Goal: Check status: Check status

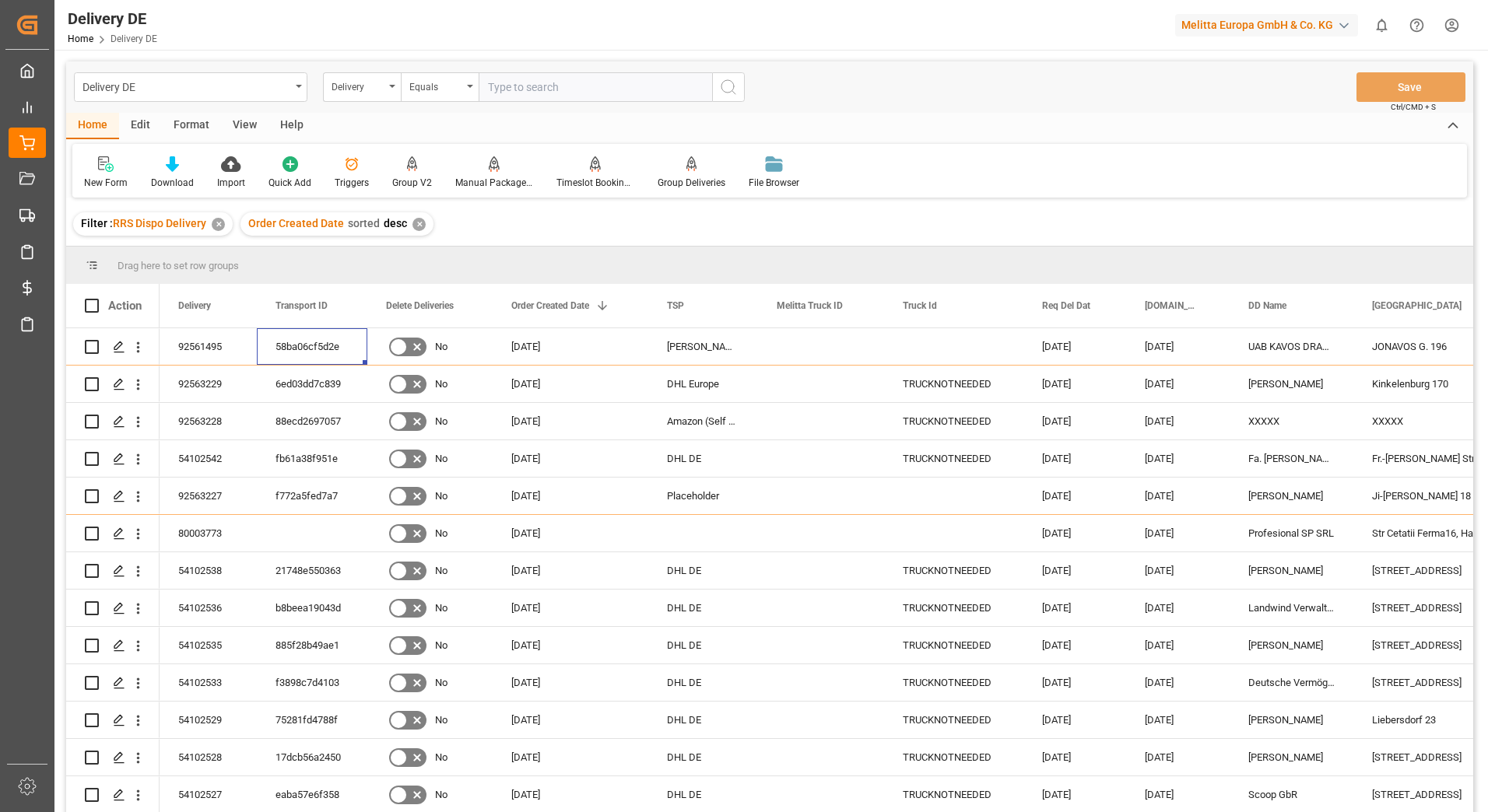
click at [498, 82] on input "text" at bounding box center [595, 87] width 233 height 30
type input "92563251"
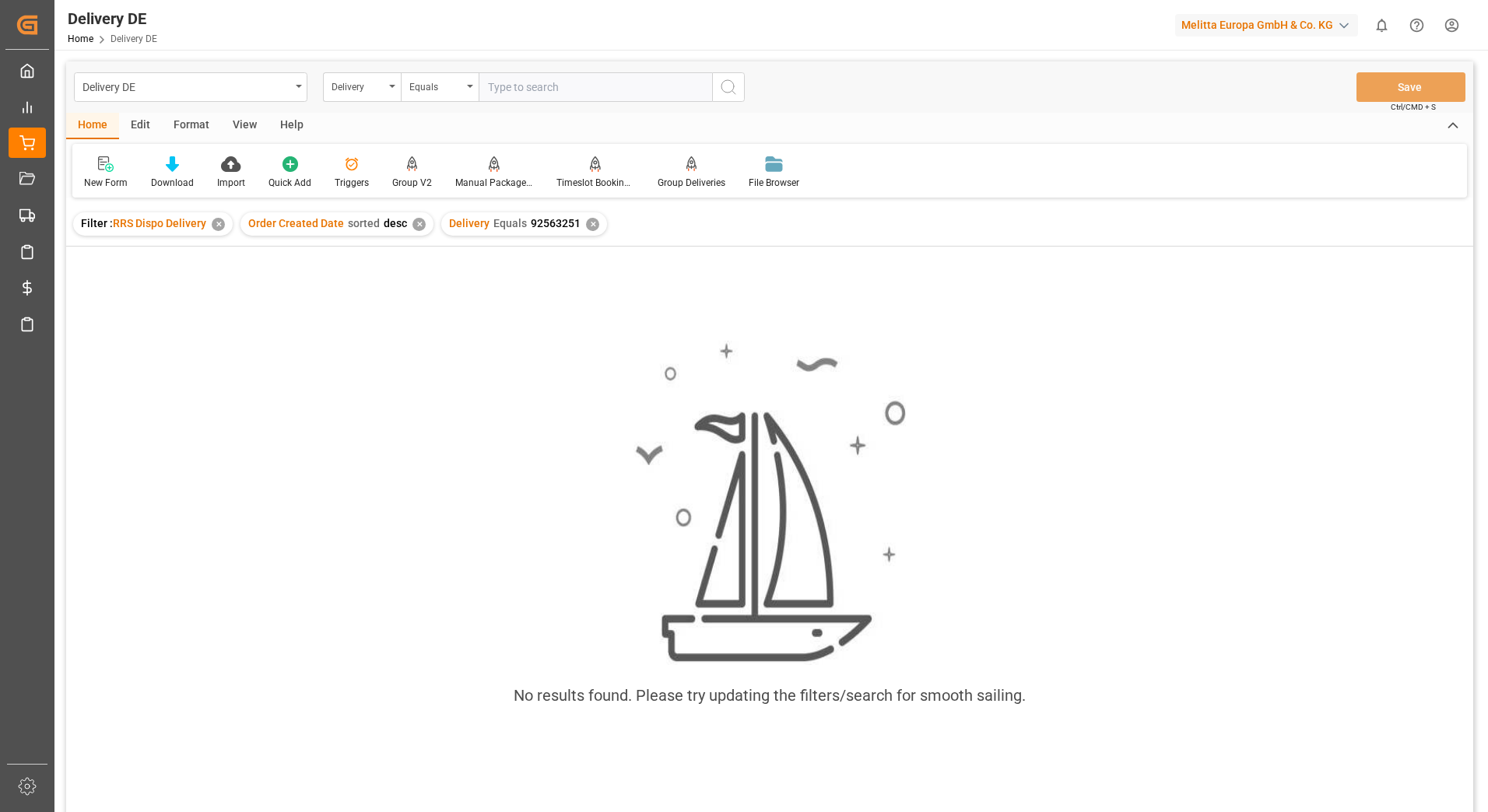
click at [588, 226] on div "✕" at bounding box center [592, 224] width 13 height 13
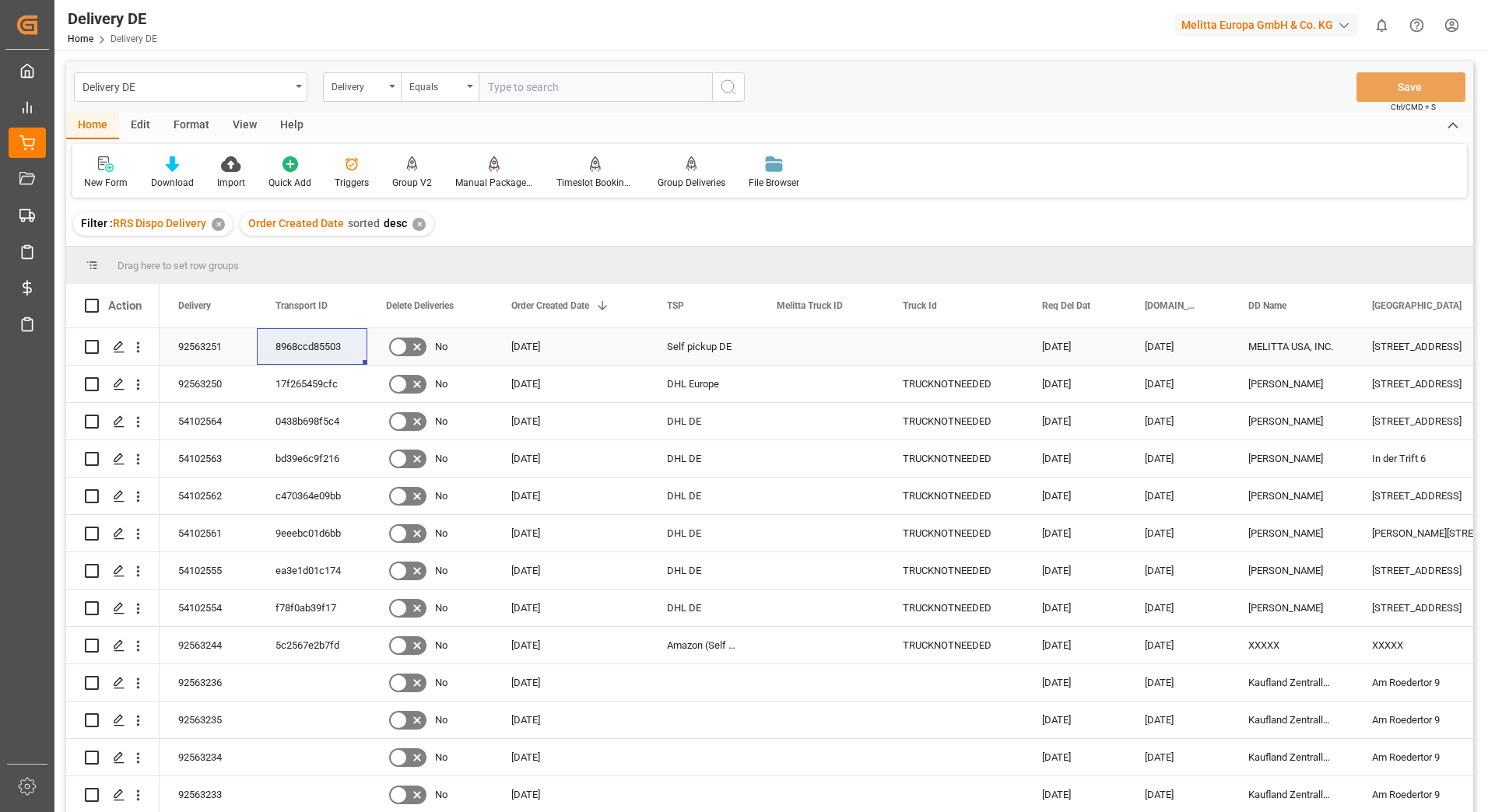
drag, startPoint x: 218, startPoint y: 344, endPoint x: 448, endPoint y: 395, distance: 235.6
click at [218, 344] on div "92563251" at bounding box center [208, 347] width 97 height 36
click at [301, 350] on div "8968ccd85503" at bounding box center [312, 347] width 110 height 36
click at [182, 340] on div "92563251" at bounding box center [208, 347] width 97 height 36
click at [309, 342] on div "8968ccd85503" at bounding box center [312, 347] width 110 height 36
